Goal: Check status: Check status

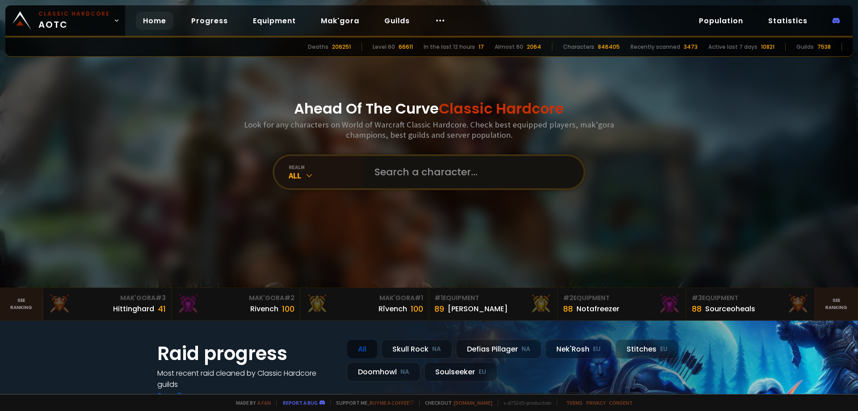
click at [458, 182] on input "text" at bounding box center [471, 172] width 204 height 32
type input "moostalker"
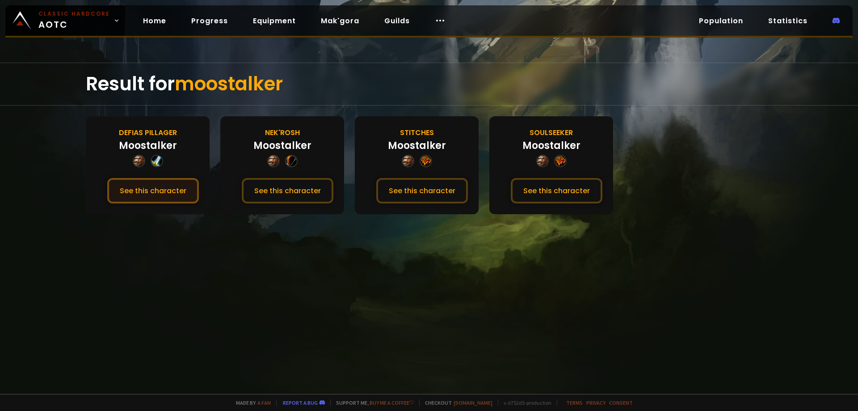
click at [145, 190] on button "See this character" at bounding box center [153, 190] width 92 height 25
